Goal: Check status: Check status

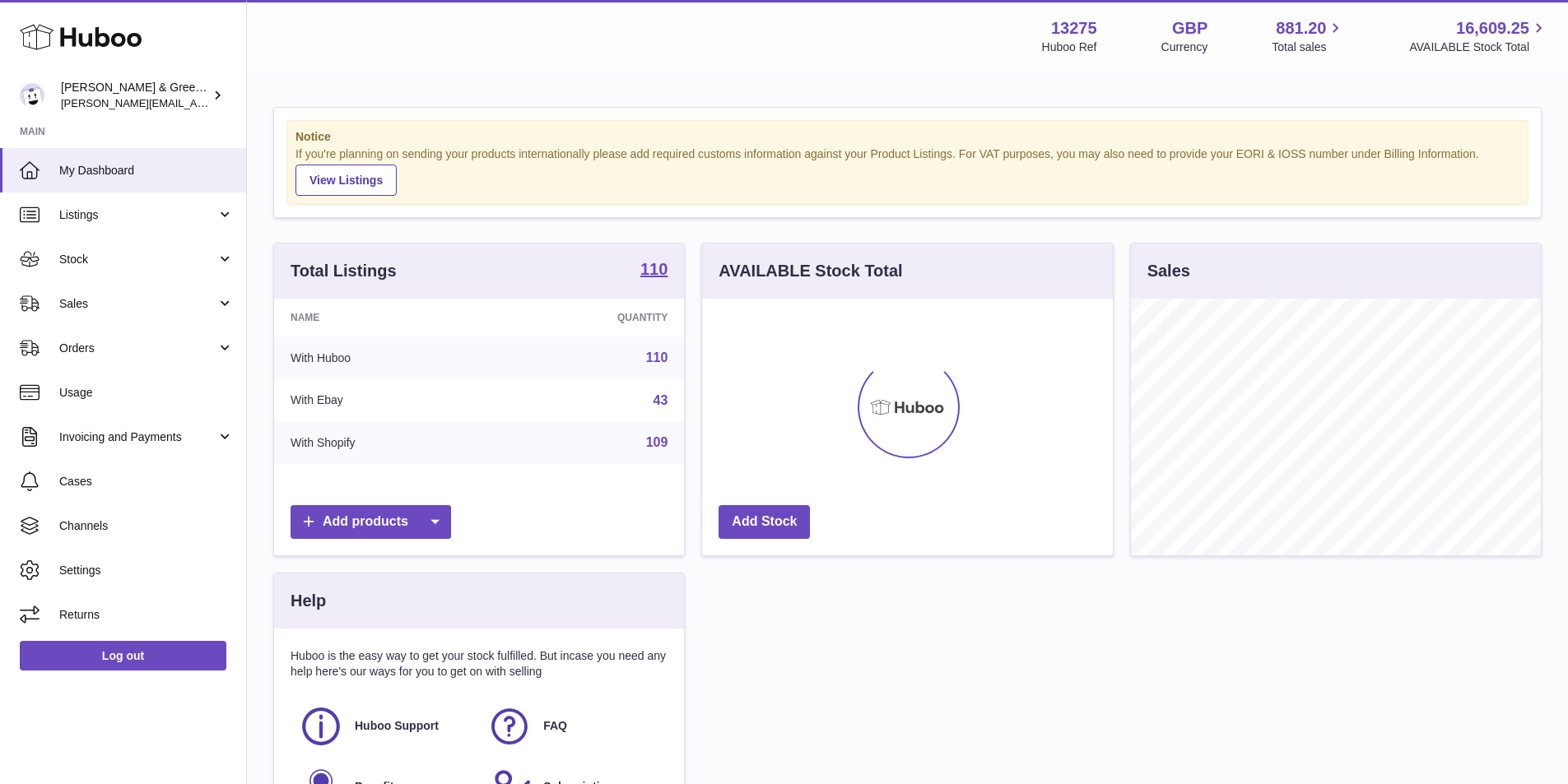
scroll to position [257, 410]
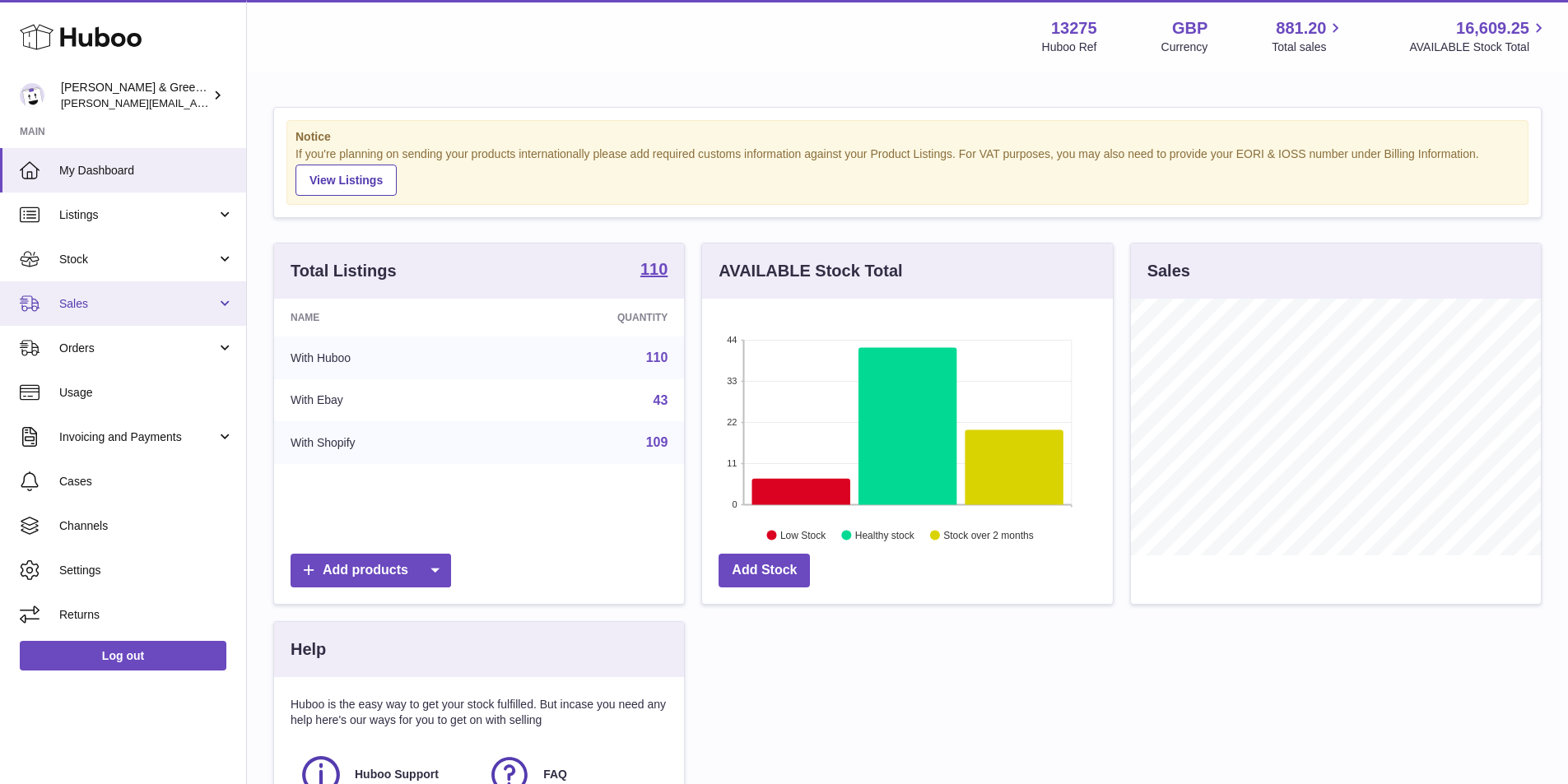
click at [194, 307] on span "Sales" at bounding box center [138, 304] width 158 height 16
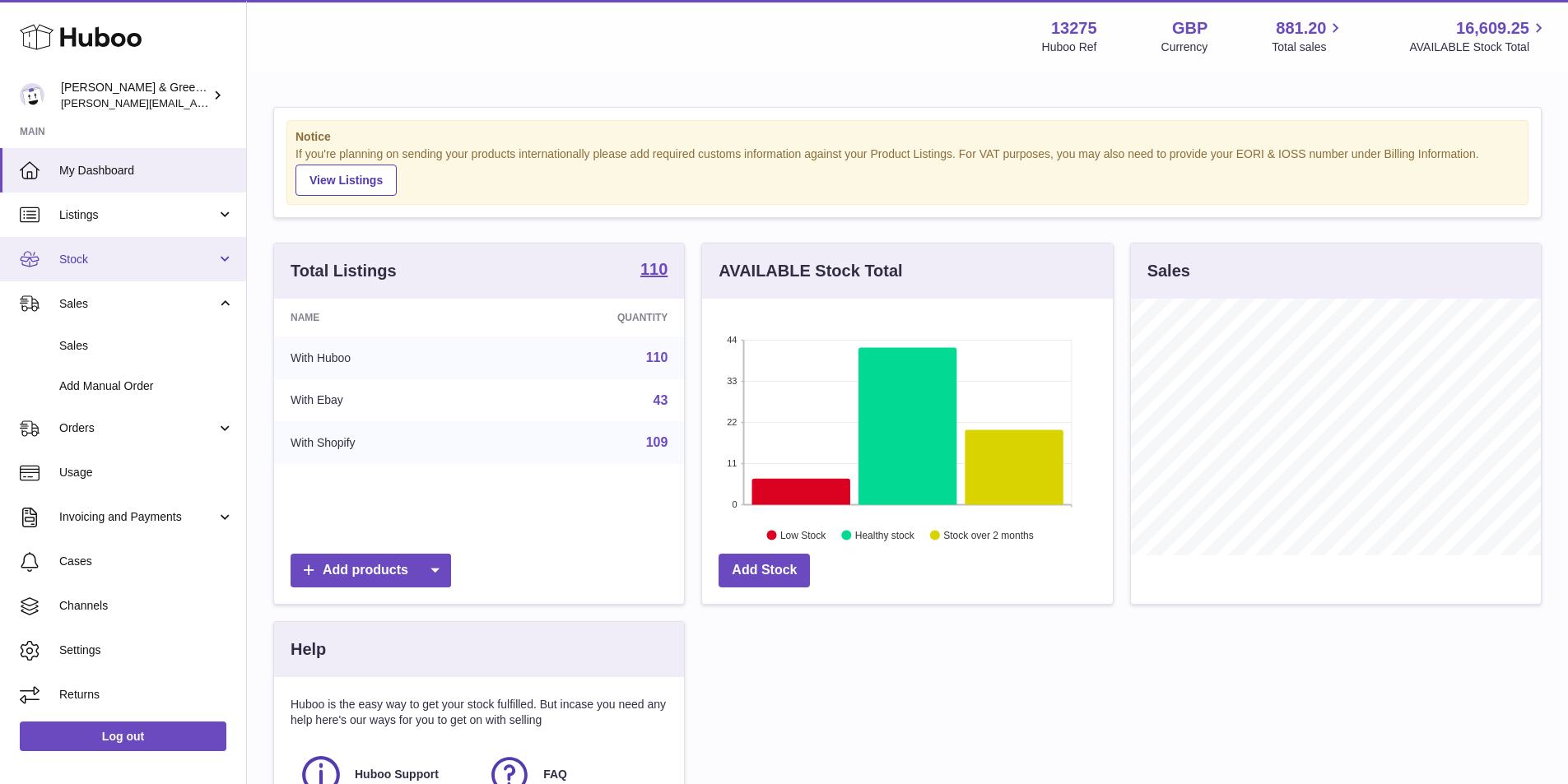
click at [204, 253] on span "Stock" at bounding box center [138, 260] width 158 height 16
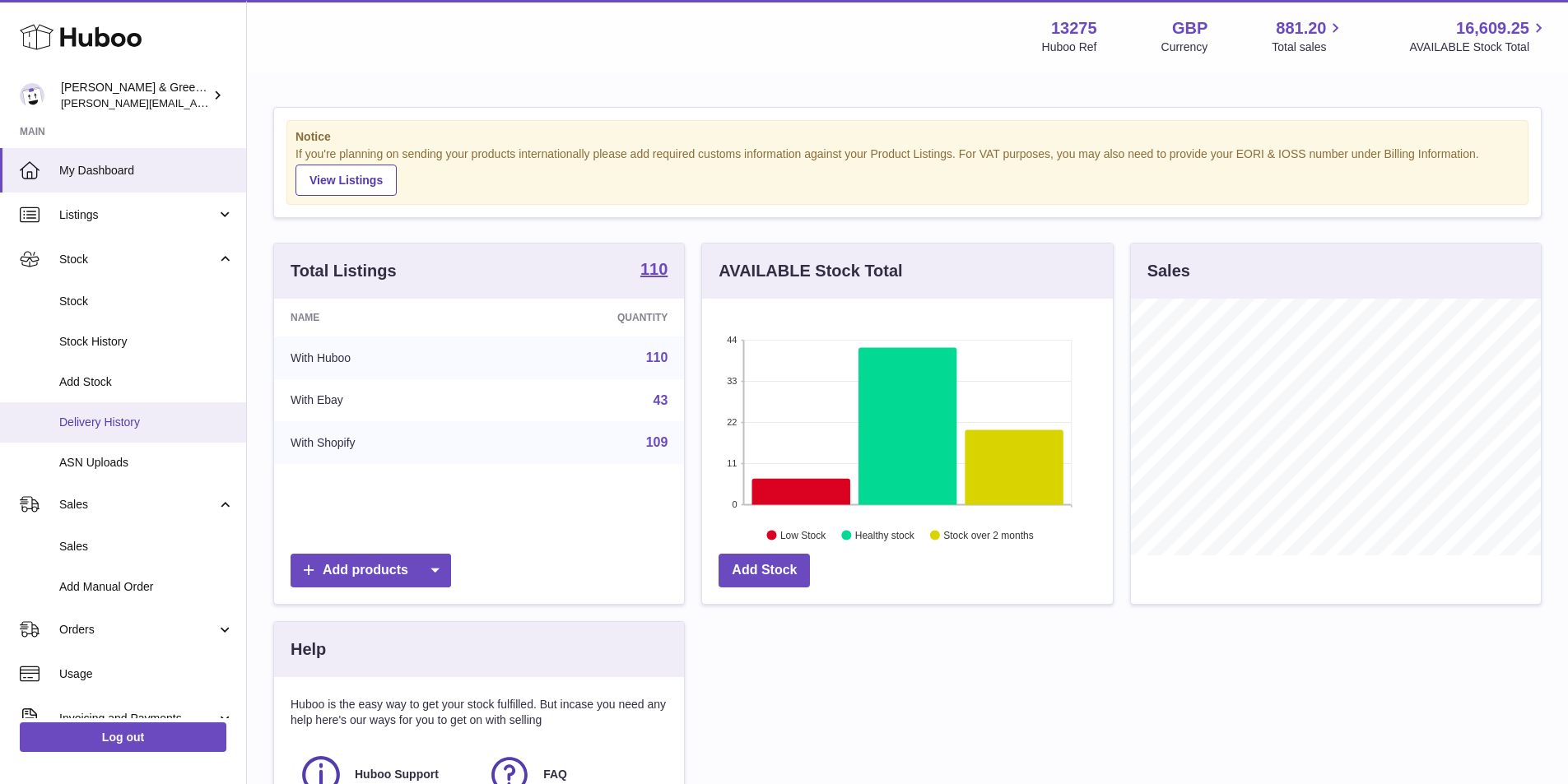
click at [170, 421] on span "Delivery History" at bounding box center [146, 422] width 175 height 16
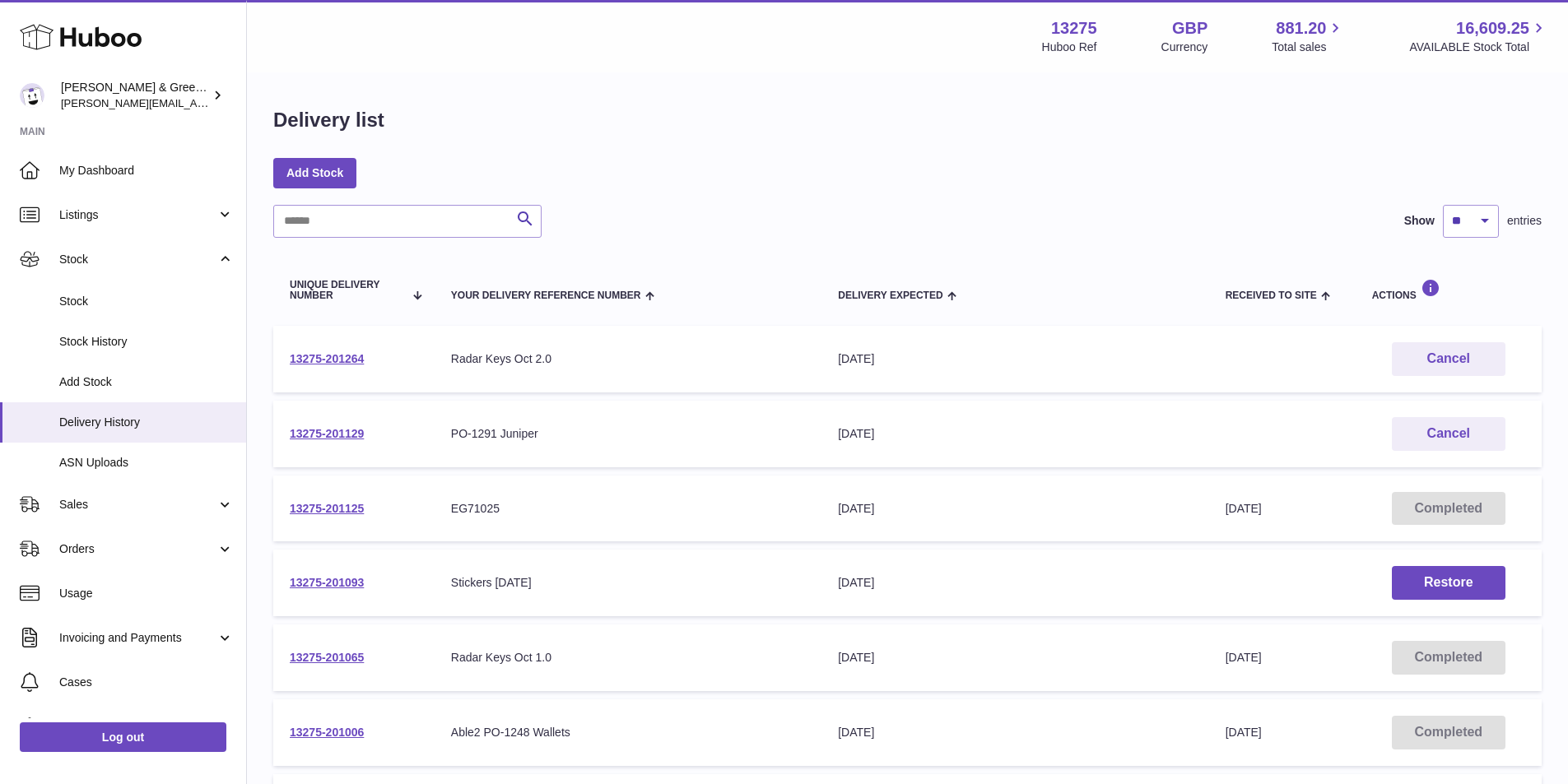
click at [351, 500] on td "13275-201125" at bounding box center [354, 509] width 161 height 67
click at [351, 509] on link "13275-201125" at bounding box center [327, 508] width 74 height 13
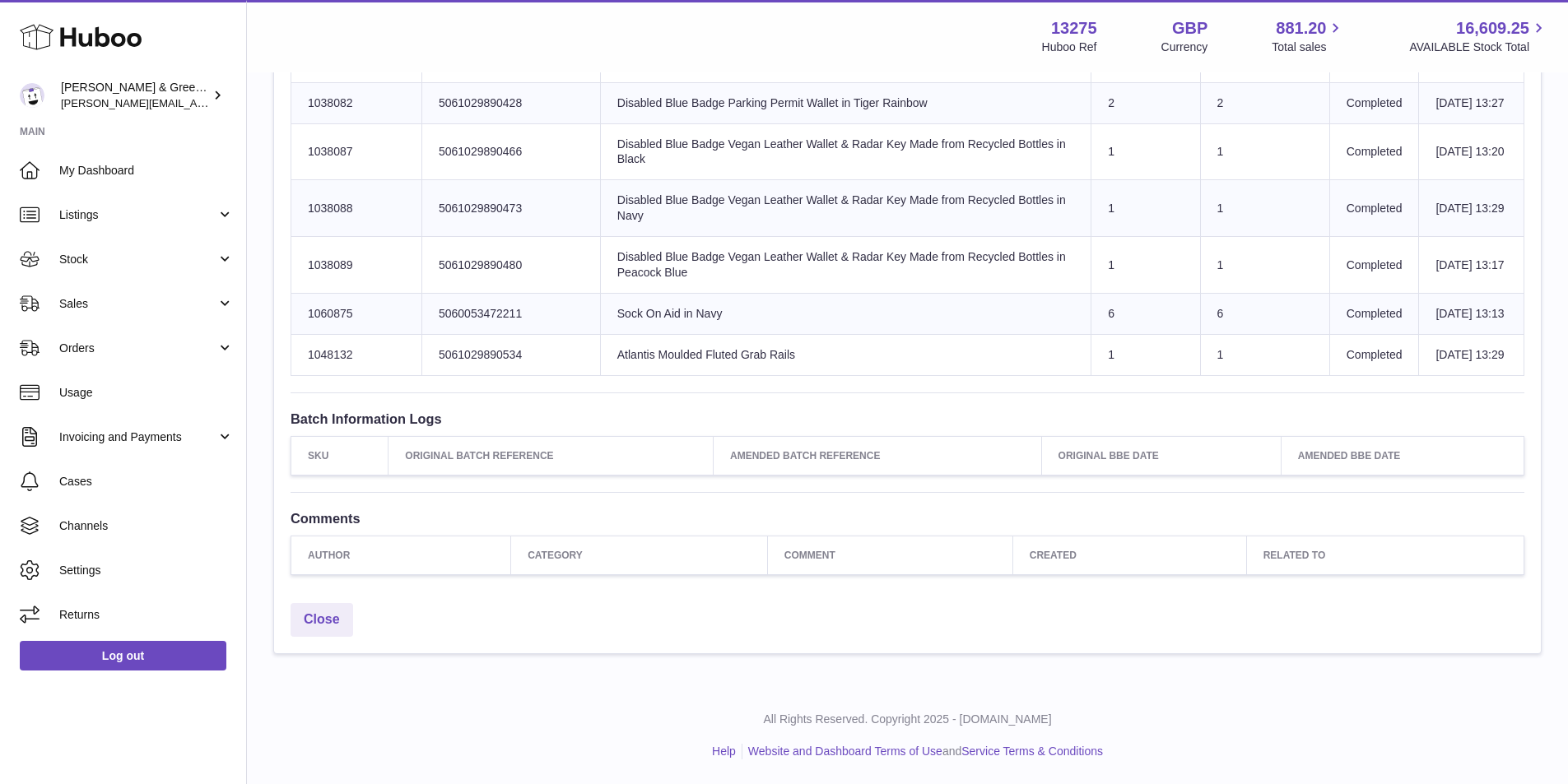
scroll to position [1756, 0]
click at [116, 260] on span "Stock" at bounding box center [138, 260] width 158 height 16
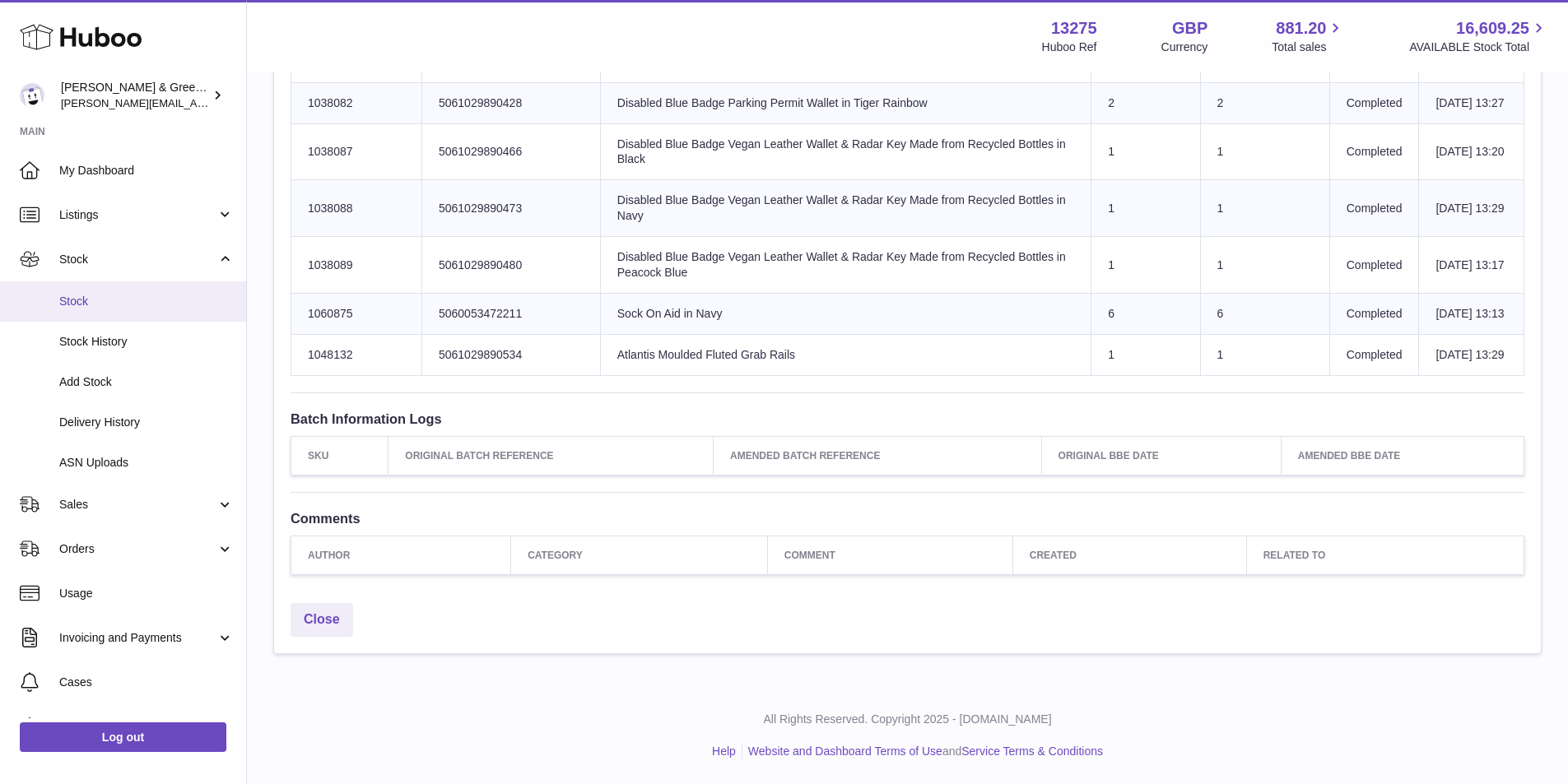
click at [110, 296] on span "Stock" at bounding box center [146, 301] width 175 height 16
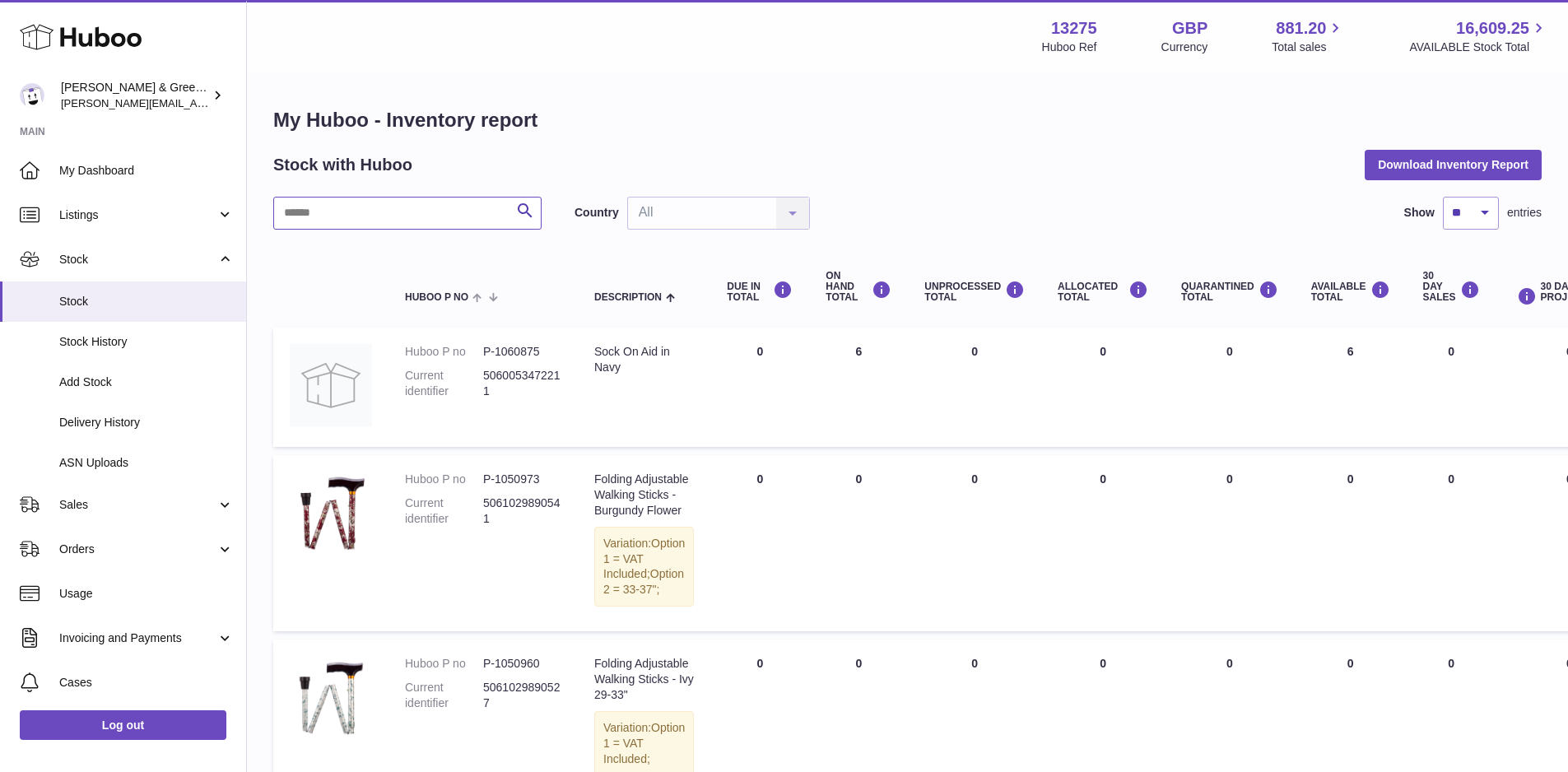
click at [427, 203] on input "text" at bounding box center [408, 213] width 268 height 33
paste input "******"
type input "******"
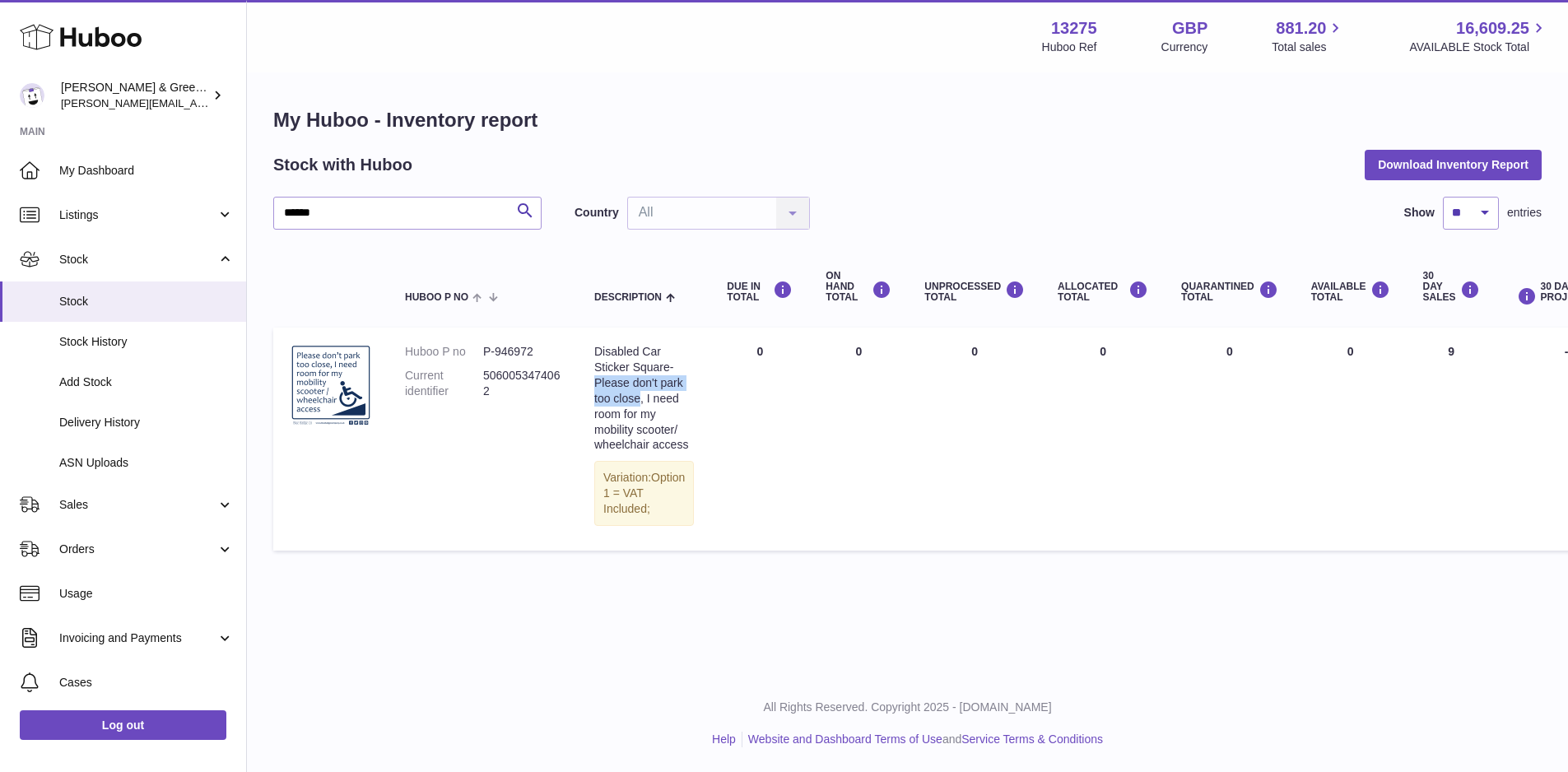
drag, startPoint x: 593, startPoint y: 379, endPoint x: 666, endPoint y: 396, distance: 75.0
click at [666, 396] on td "Description Disabled Car Sticker Square- Please don't park too close, I need ro…" at bounding box center [643, 439] width 132 height 223
copy div "Please don't park too close"
drag, startPoint x: 484, startPoint y: 377, endPoint x: 520, endPoint y: 369, distance: 36.9
click at [505, 410] on td "Huboo P no P-946972 Current identifier 5060053474062" at bounding box center [483, 439] width 190 height 223
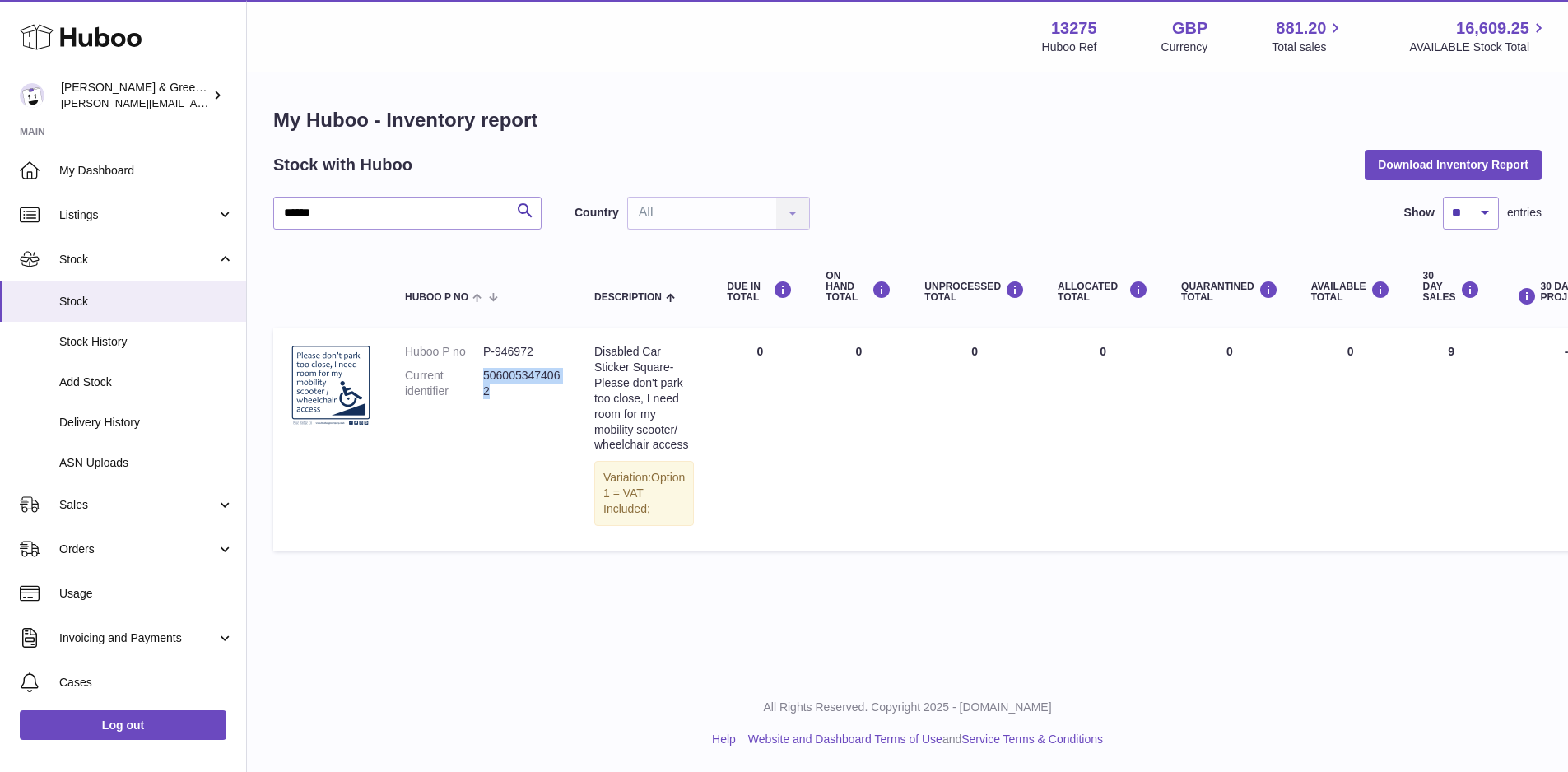
copy dd "5060053474062"
